Goal: Task Accomplishment & Management: Use online tool/utility

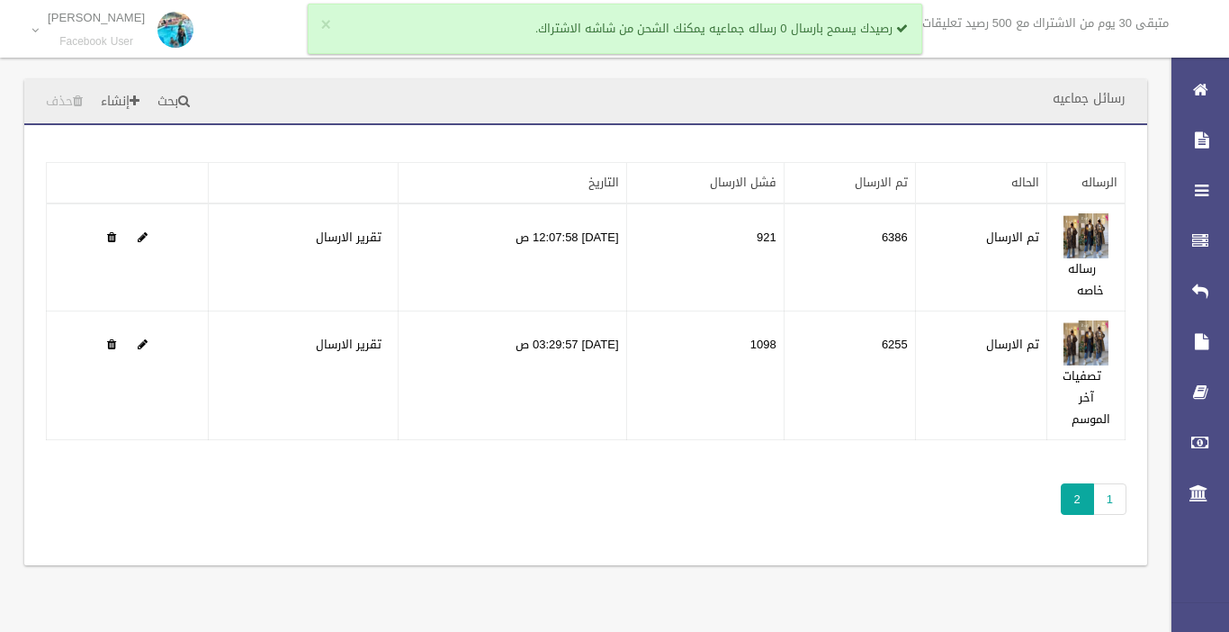
click at [1079, 495] on span "2" at bounding box center [1077, 499] width 33 height 32
click at [1079, 491] on span "2" at bounding box center [1077, 499] width 33 height 32
click at [1078, 487] on span "2" at bounding box center [1077, 499] width 33 height 32
click at [1077, 487] on span "2" at bounding box center [1077, 499] width 33 height 32
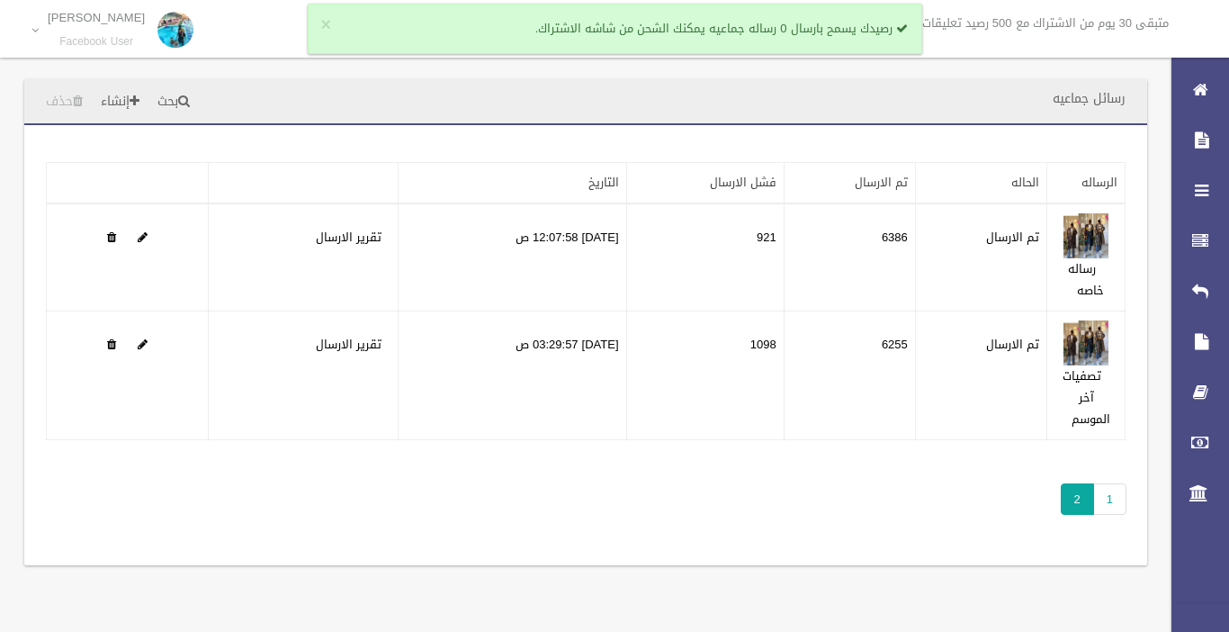
click at [1077, 487] on span "2" at bounding box center [1077, 499] width 33 height 32
click at [1076, 488] on span "2" at bounding box center [1077, 499] width 33 height 32
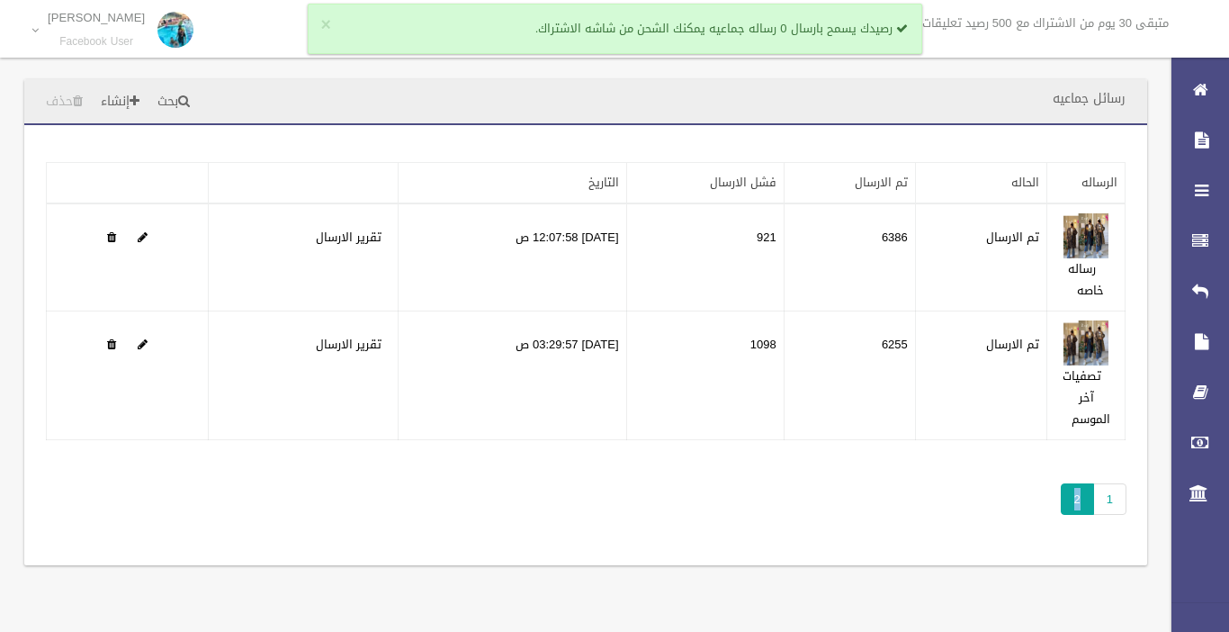
click at [1076, 488] on span "2" at bounding box center [1077, 499] width 33 height 32
click at [1108, 493] on link "1" at bounding box center [1110, 499] width 33 height 32
click at [1103, 503] on link "1" at bounding box center [1110, 499] width 33 height 32
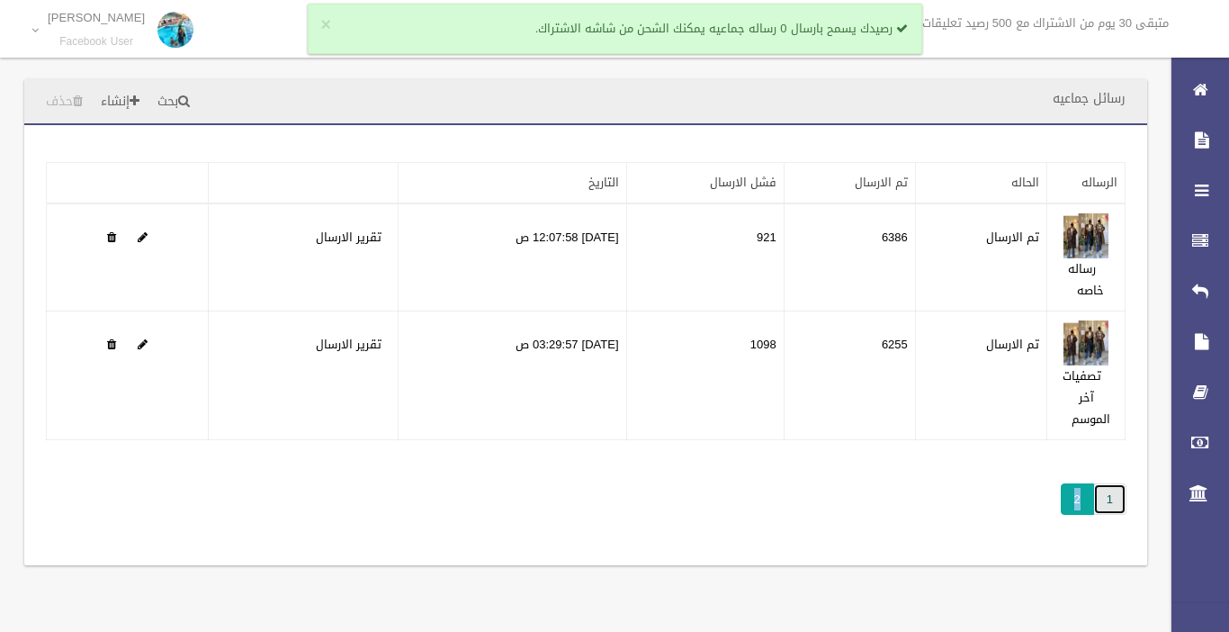
click at [1103, 503] on link "1" at bounding box center [1110, 499] width 33 height 32
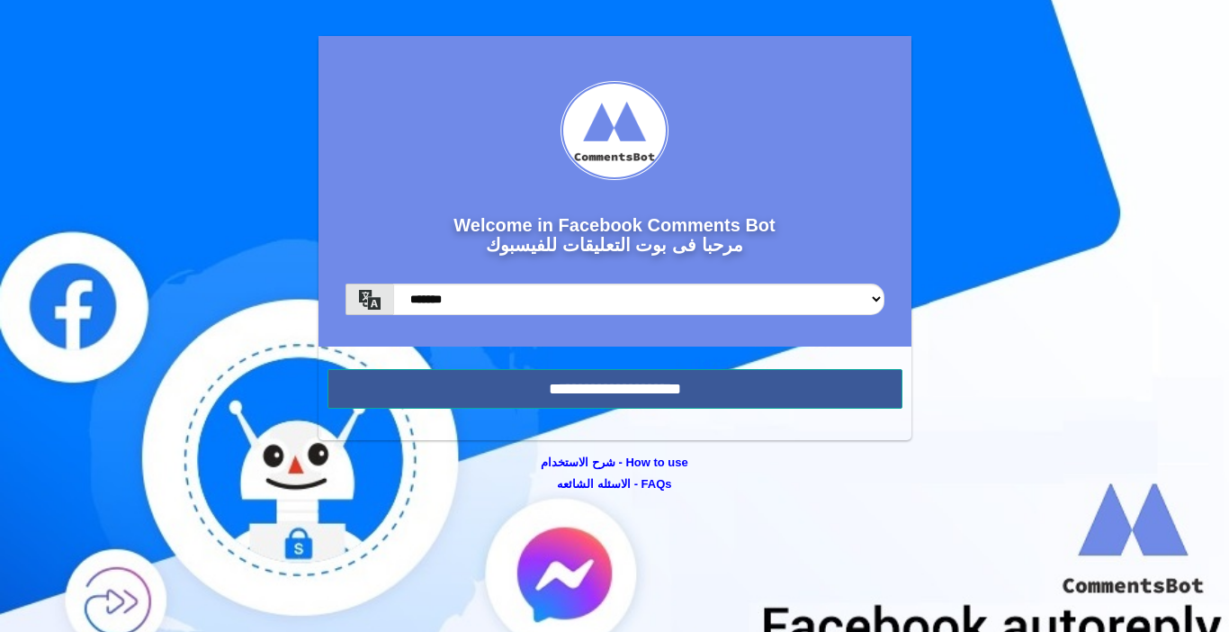
click at [734, 387] on input "**********" at bounding box center [615, 389] width 575 height 40
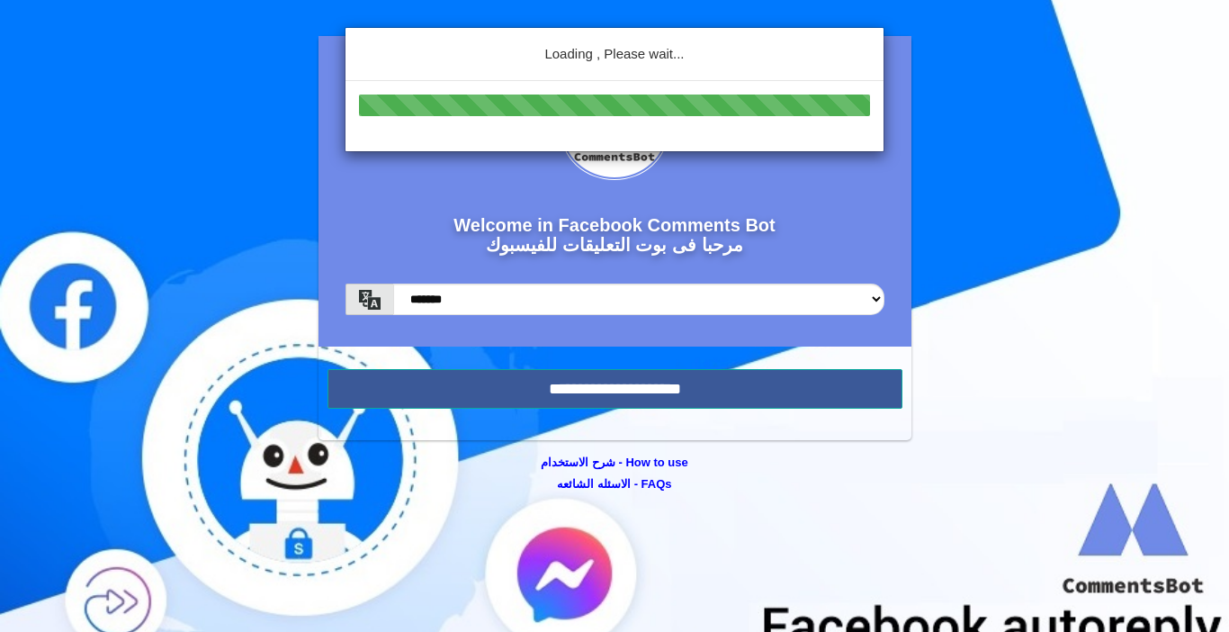
drag, startPoint x: 0, startPoint y: 0, endPoint x: 734, endPoint y: 387, distance: 829.4
click at [734, 387] on div "Loading , Please wait..." at bounding box center [614, 316] width 1229 height 632
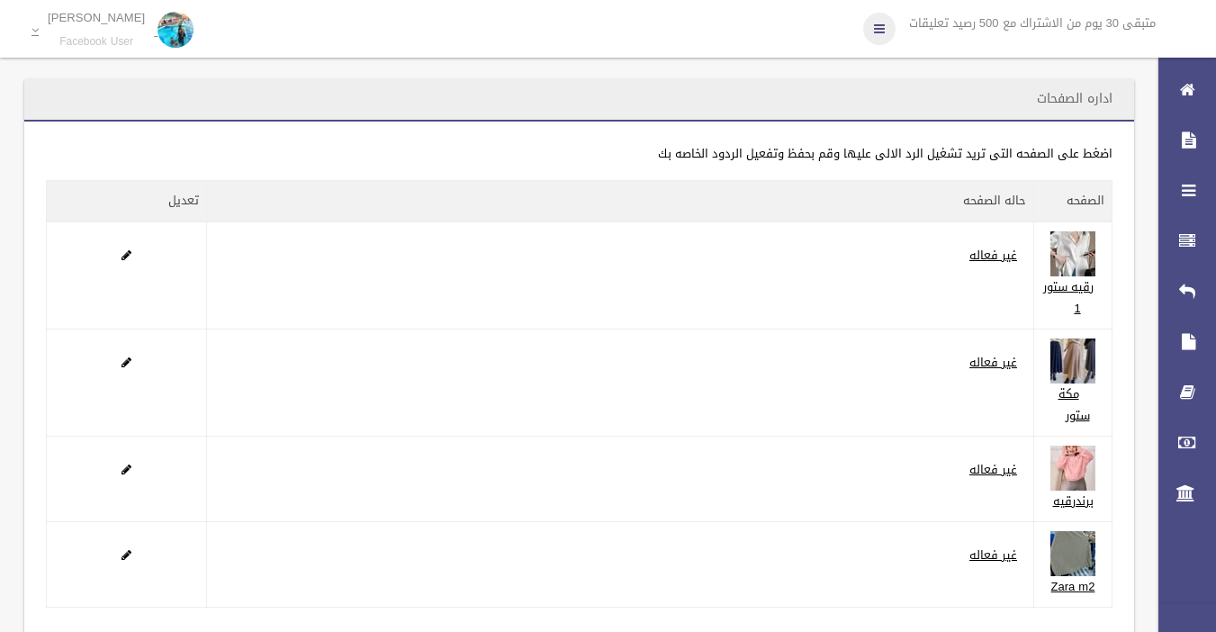
click at [878, 16] on icon at bounding box center [879, 29] width 11 height 31
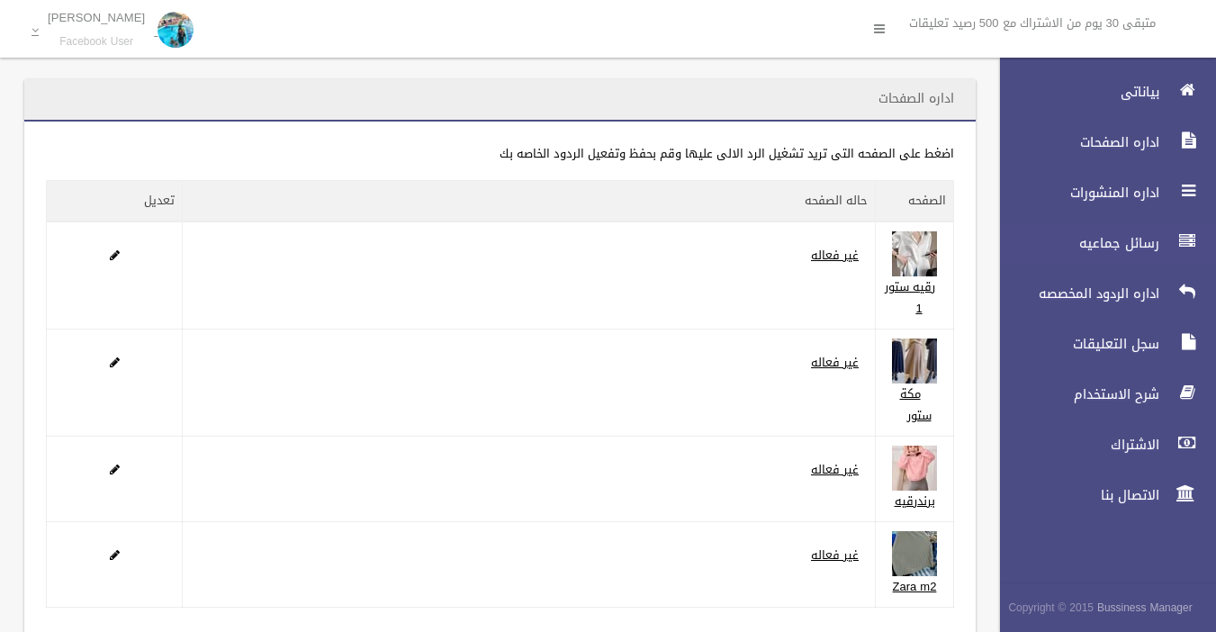
click at [1094, 247] on span "رسائل جماعيه" at bounding box center [1075, 243] width 180 height 18
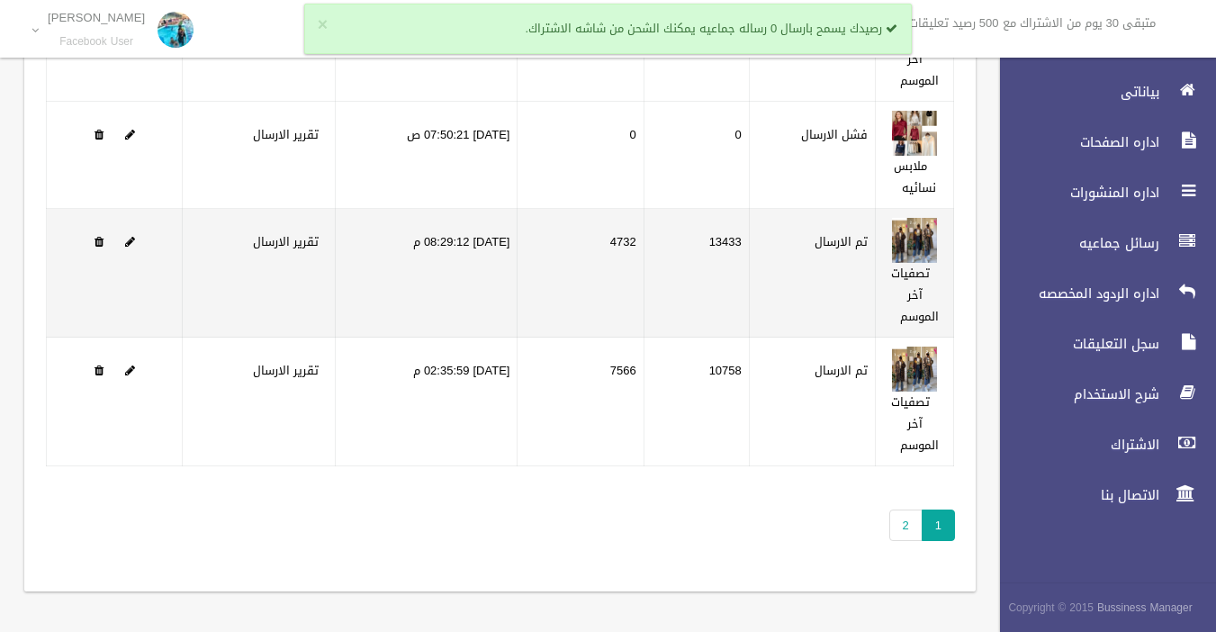
scroll to position [363, 0]
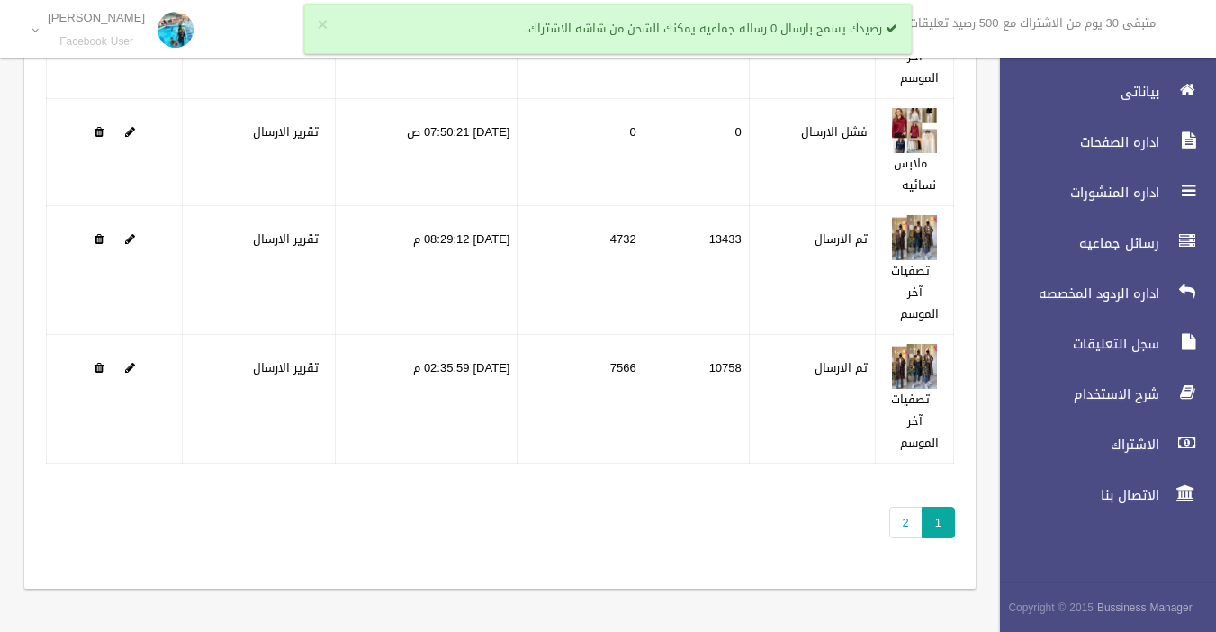
click at [900, 538] on div "تطبيق مسح البيانات الرساله الحاله تم الارسال فشل الارسال التاريخ 0" at bounding box center [499, 175] width 951 height 826
click at [905, 526] on link "2" at bounding box center [905, 523] width 33 height 32
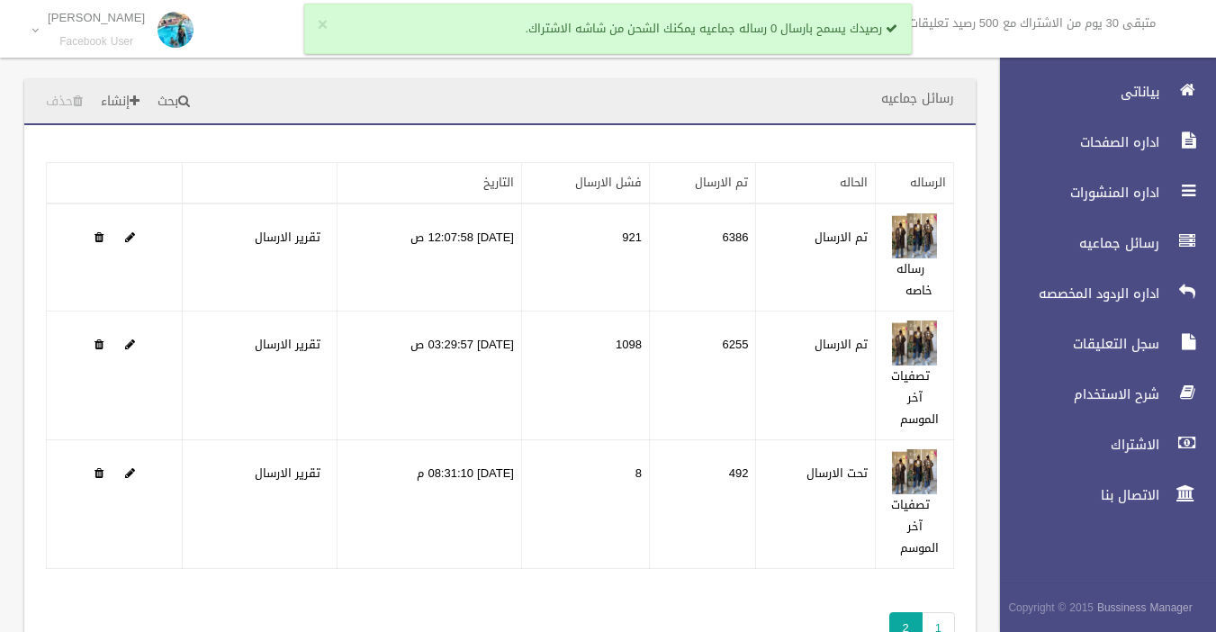
scroll to position [65, 0]
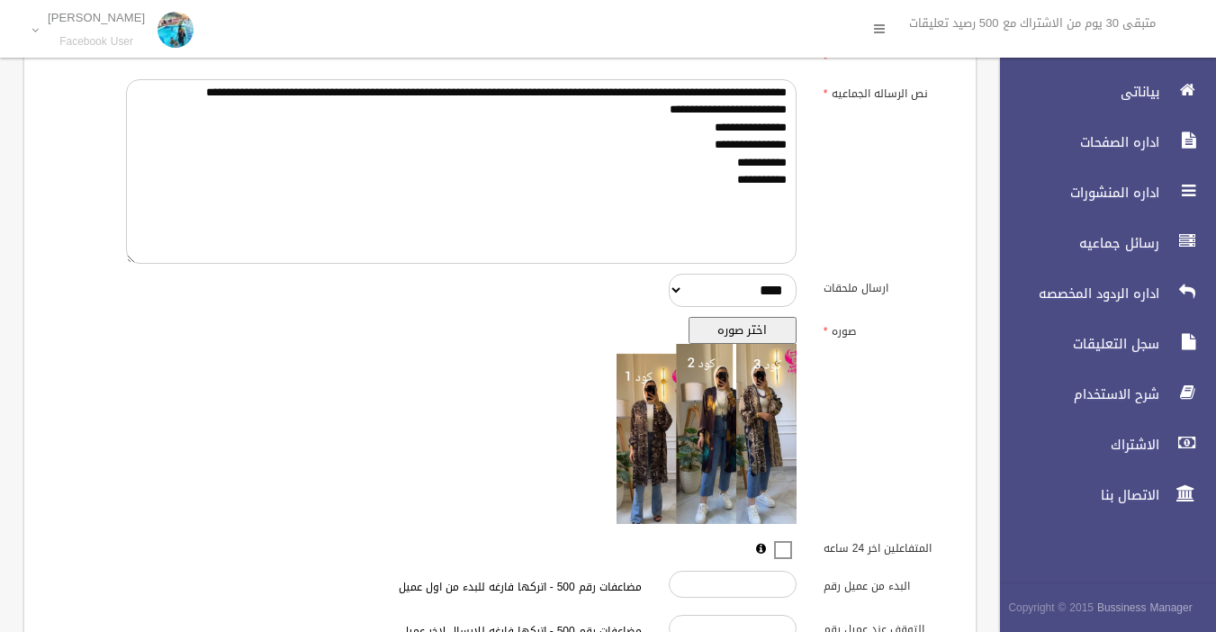
scroll to position [360, 0]
